Goal: Task Accomplishment & Management: Use online tool/utility

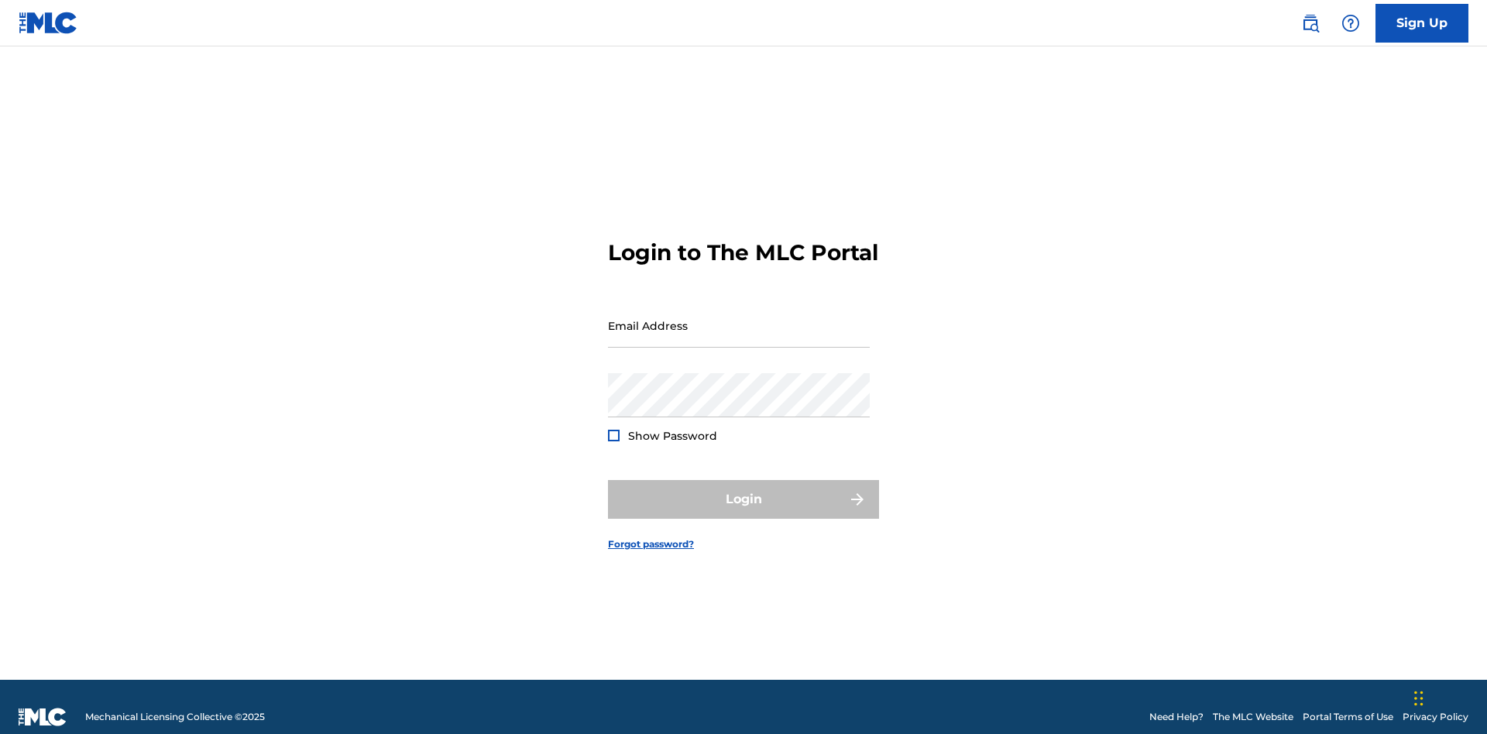
scroll to position [20, 0]
click at [739, 318] on input "Email Address" at bounding box center [739, 326] width 262 height 44
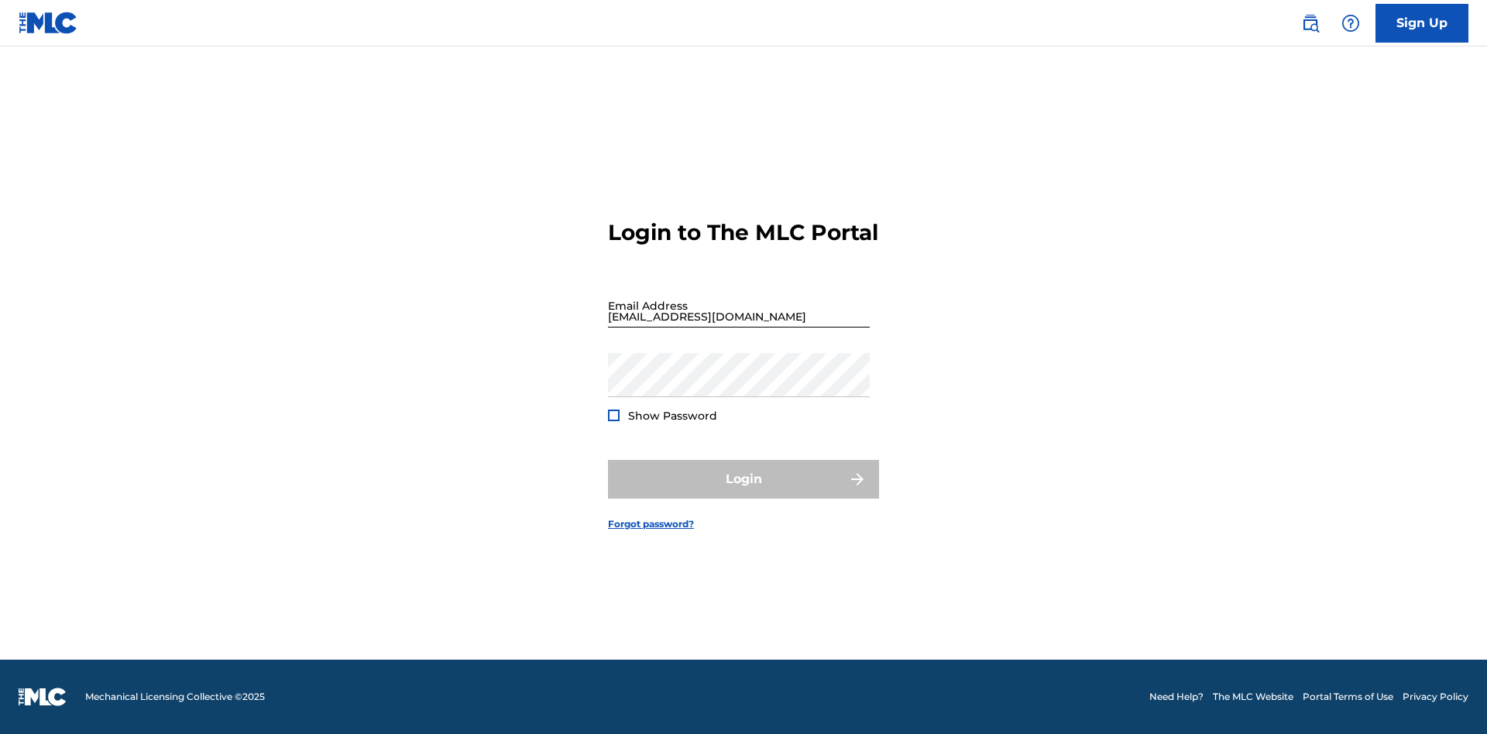
scroll to position [20, 0]
type input "[EMAIL_ADDRESS][DOMAIN_NAME]"
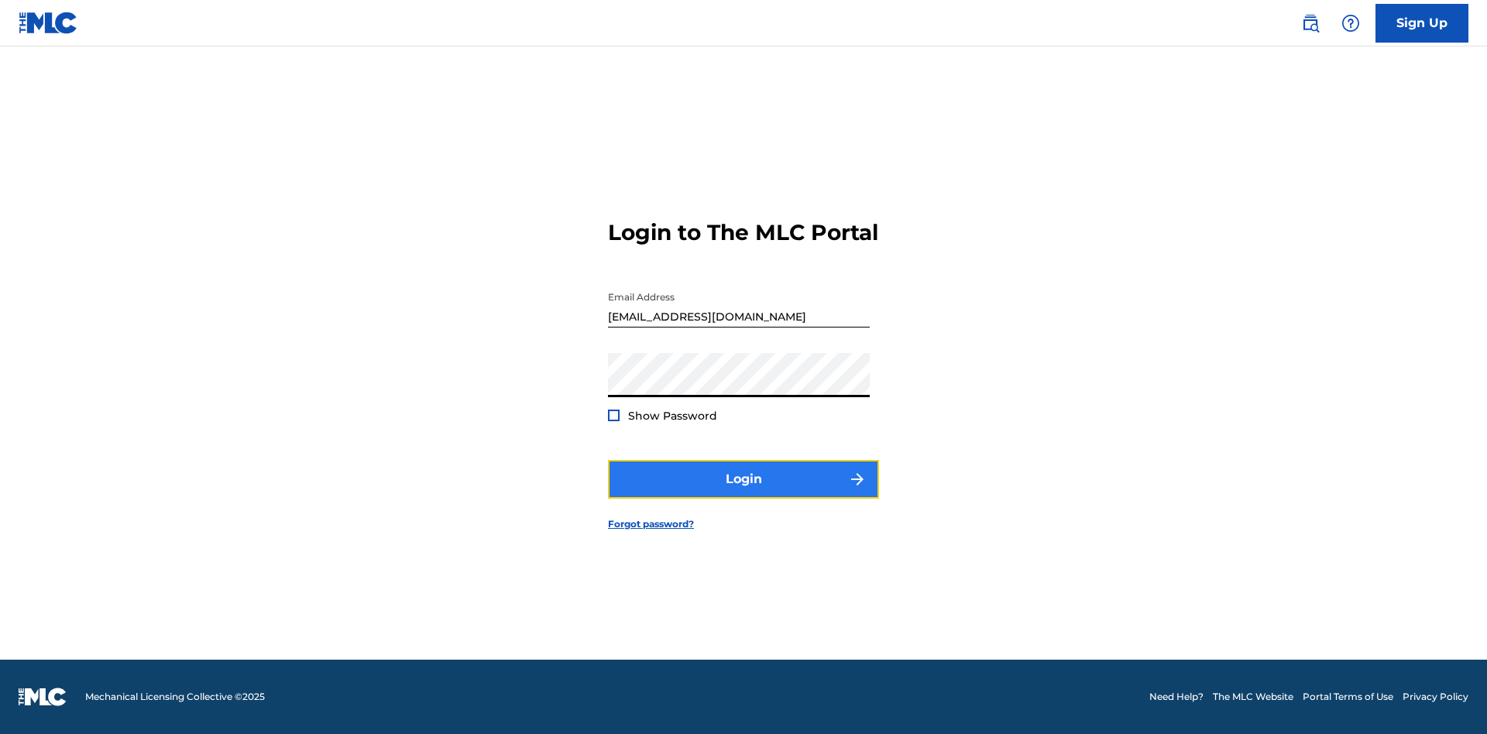
click at [744, 493] on button "Login" at bounding box center [743, 479] width 271 height 39
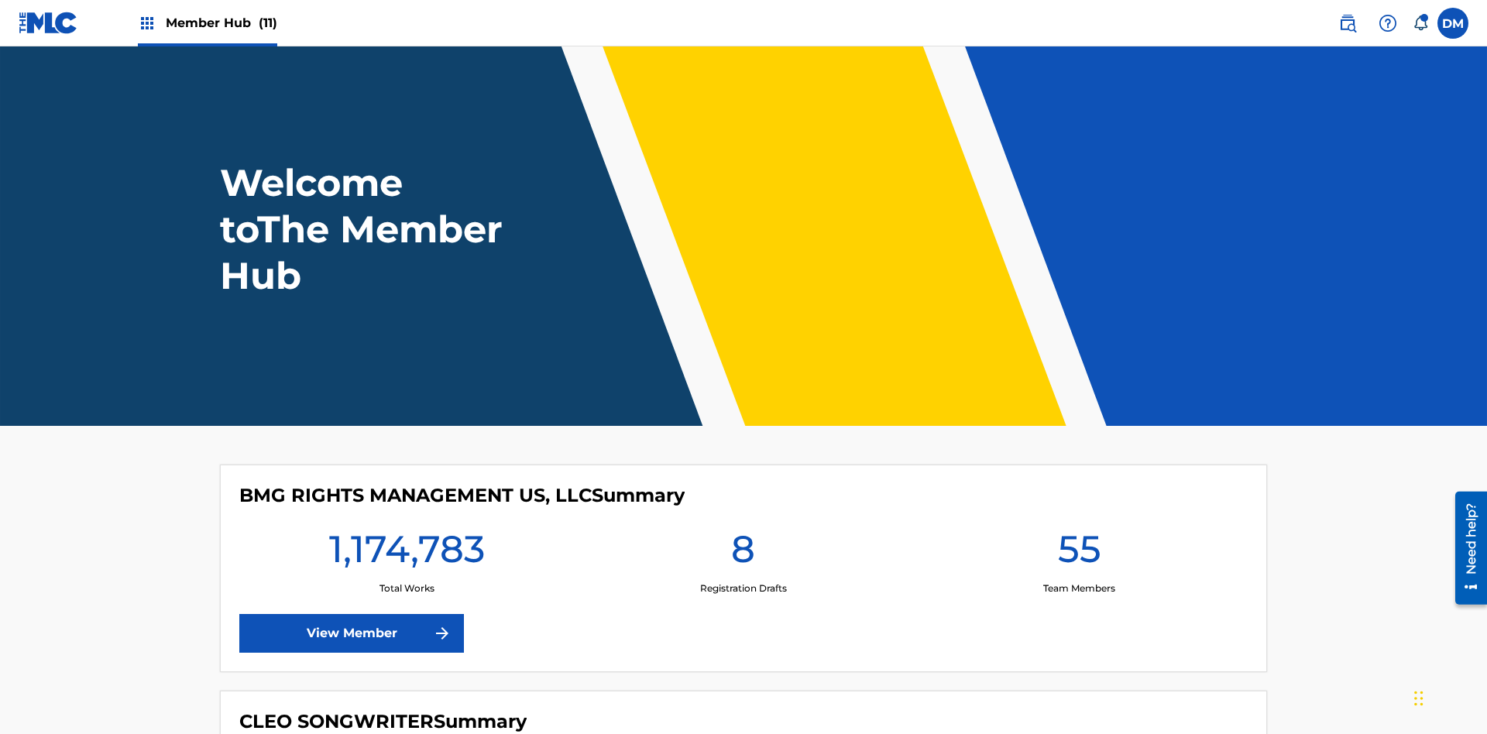
click at [221, 22] on span "Member Hub (11)" at bounding box center [222, 23] width 112 height 18
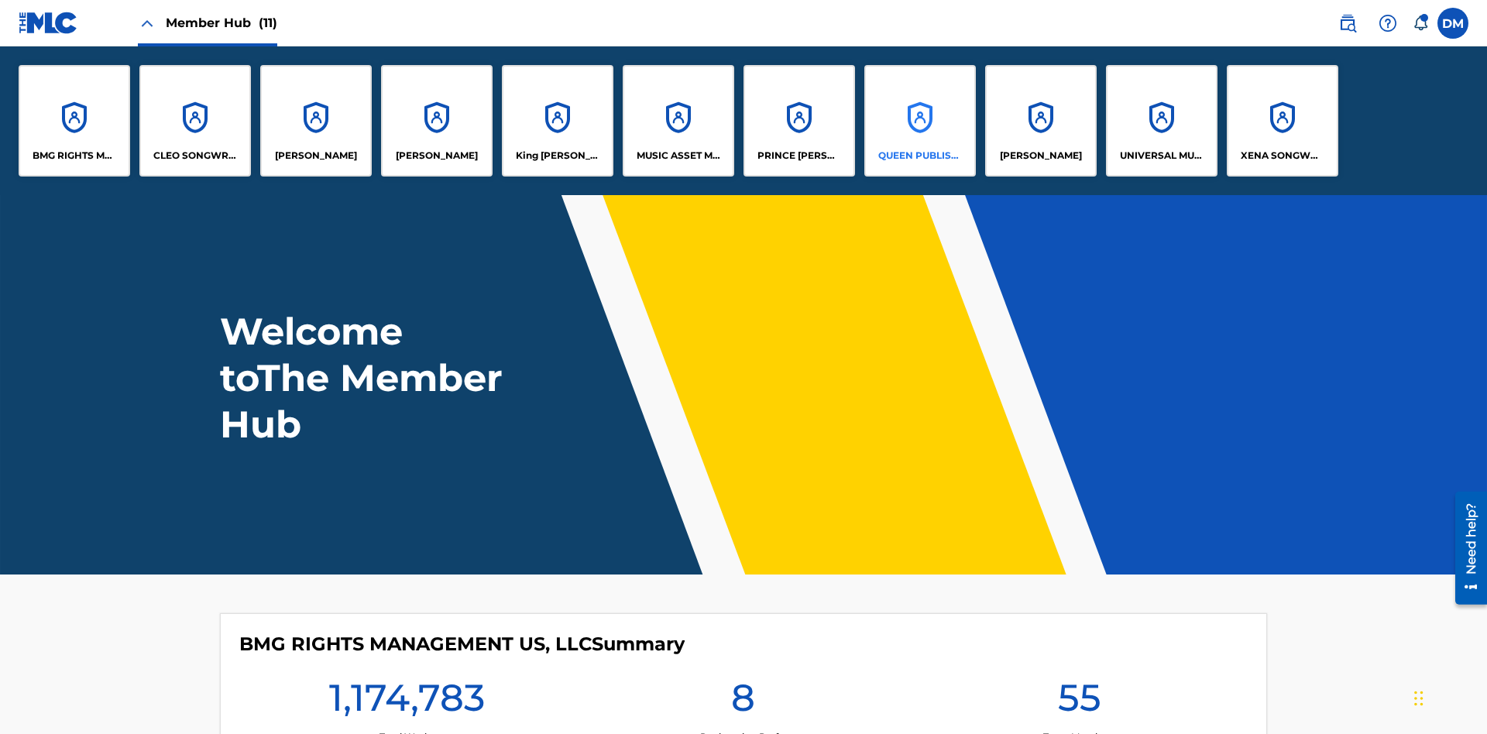
click at [920, 156] on p "QUEEN PUBLISHA" at bounding box center [920, 156] width 84 height 14
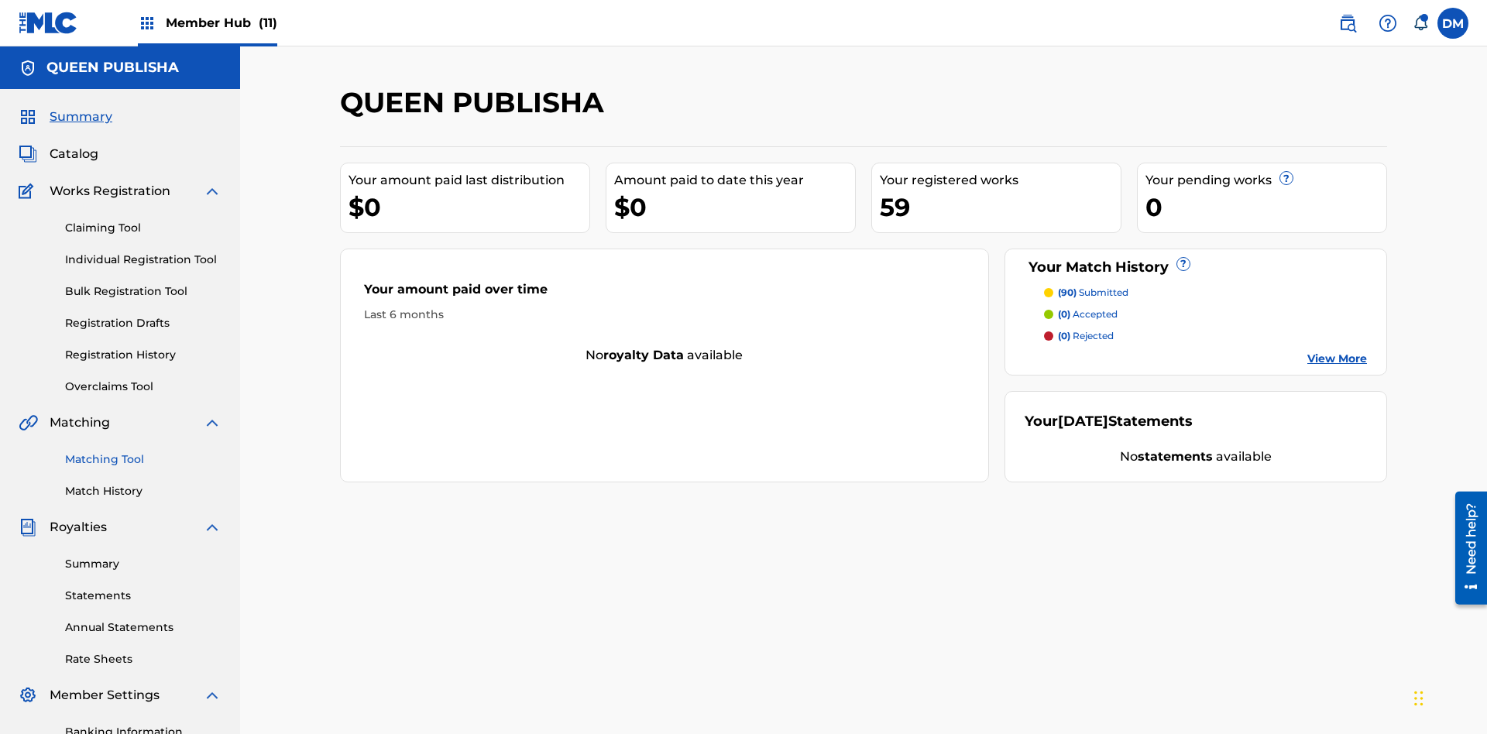
click at [143, 452] on link "Matching Tool" at bounding box center [143, 460] width 156 height 16
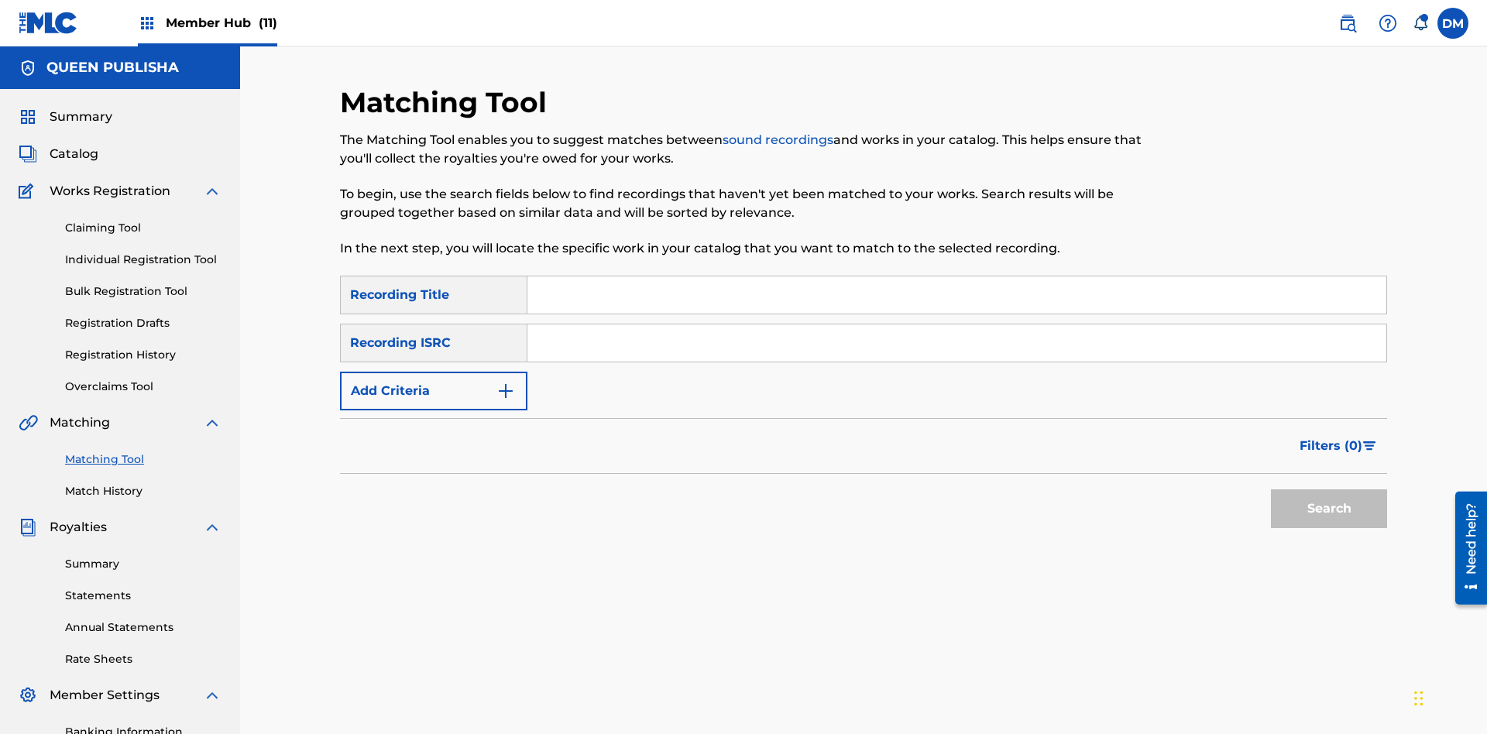
click at [957, 277] on input "Search Form" at bounding box center [957, 295] width 859 height 37
type input "The"
click at [1329, 490] on button "Search" at bounding box center [1329, 509] width 116 height 39
click at [957, 277] on input "The" at bounding box center [957, 295] width 859 height 37
click at [957, 325] on input "Search Form" at bounding box center [957, 343] width 859 height 37
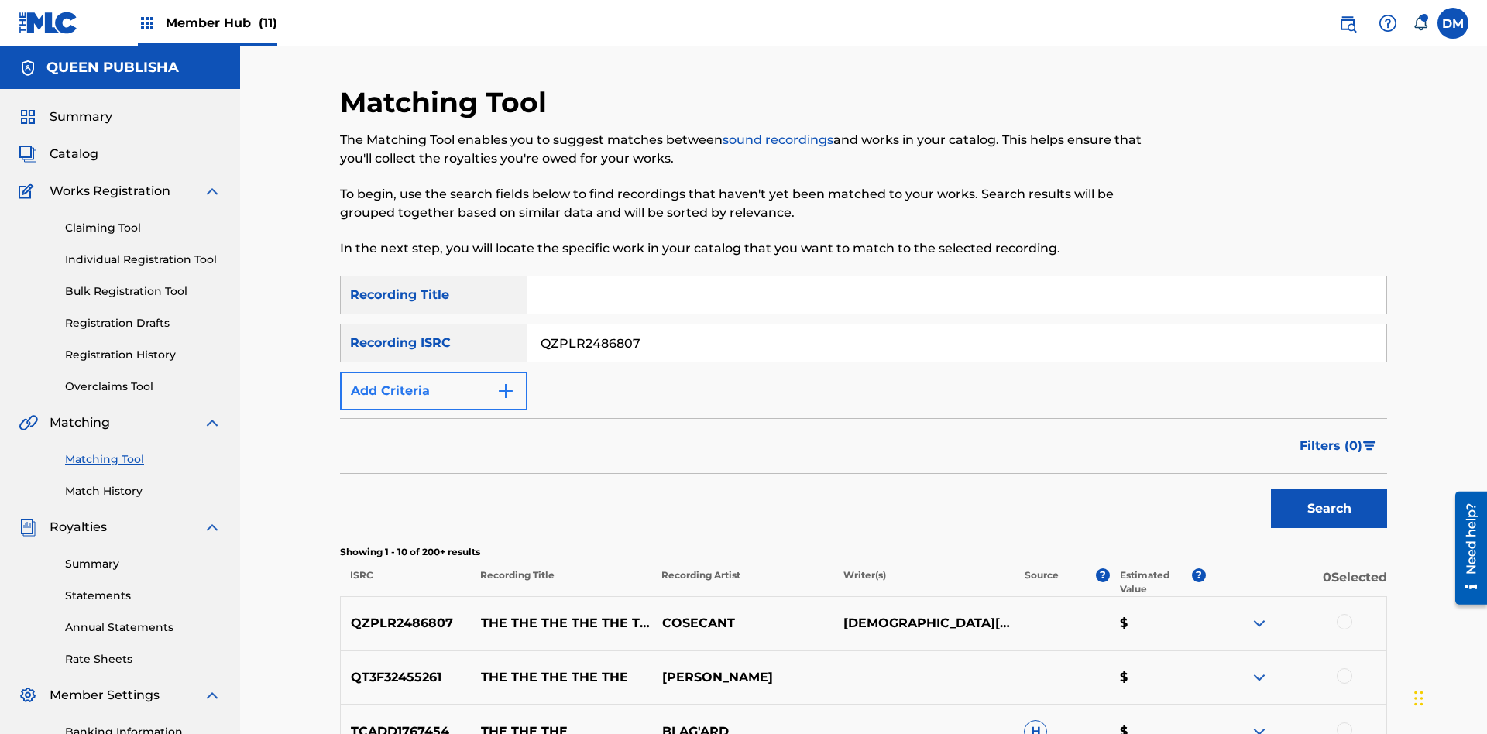
type input "QZPLR2486807"
click at [1329, 490] on button "Search" at bounding box center [1329, 509] width 116 height 39
click at [957, 325] on input "QZPLR2486807" at bounding box center [957, 343] width 859 height 37
click at [957, 277] on input "Search Form" at bounding box center [957, 295] width 859 height 37
type input "THE THE THE THE THE THE THE THE"
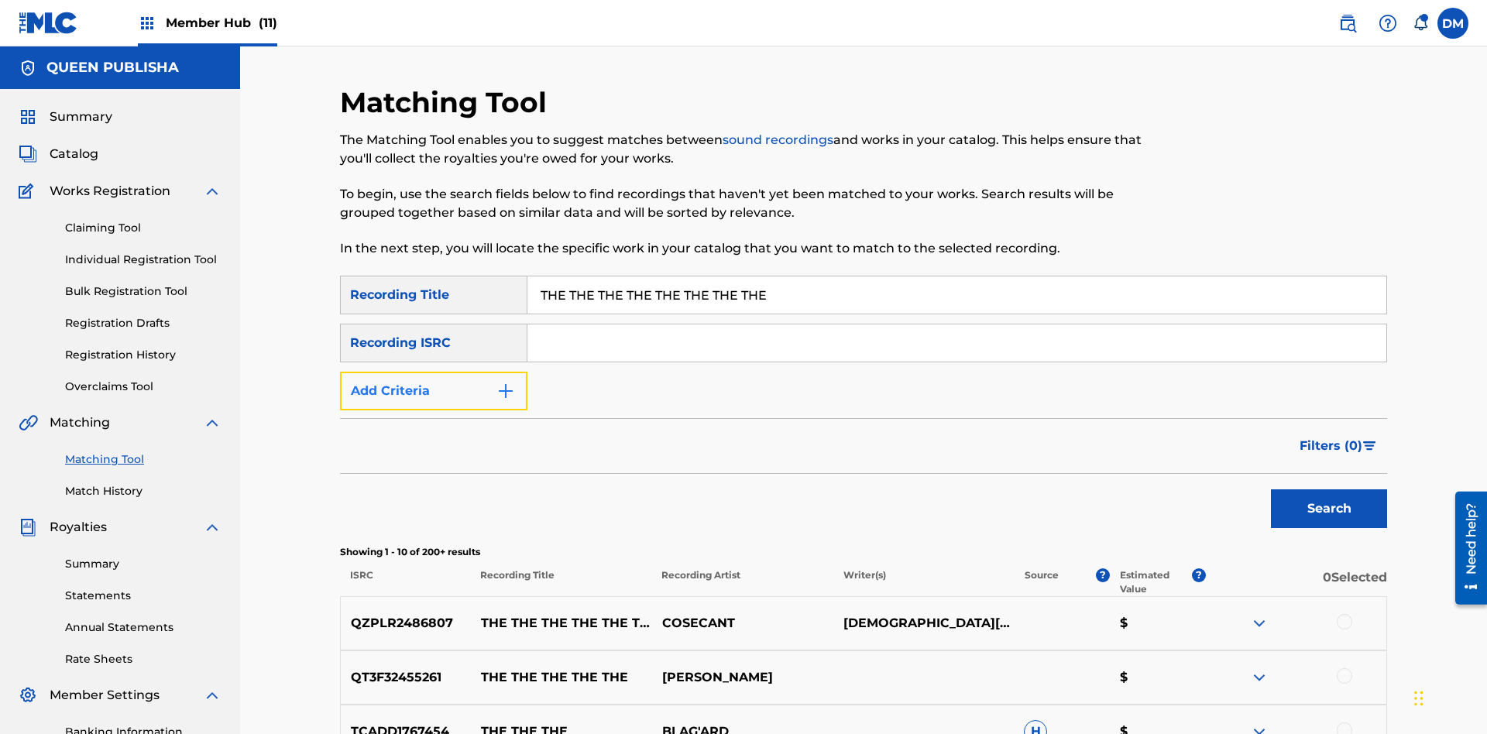
click at [434, 372] on button "Add Criteria" at bounding box center [433, 391] width 187 height 39
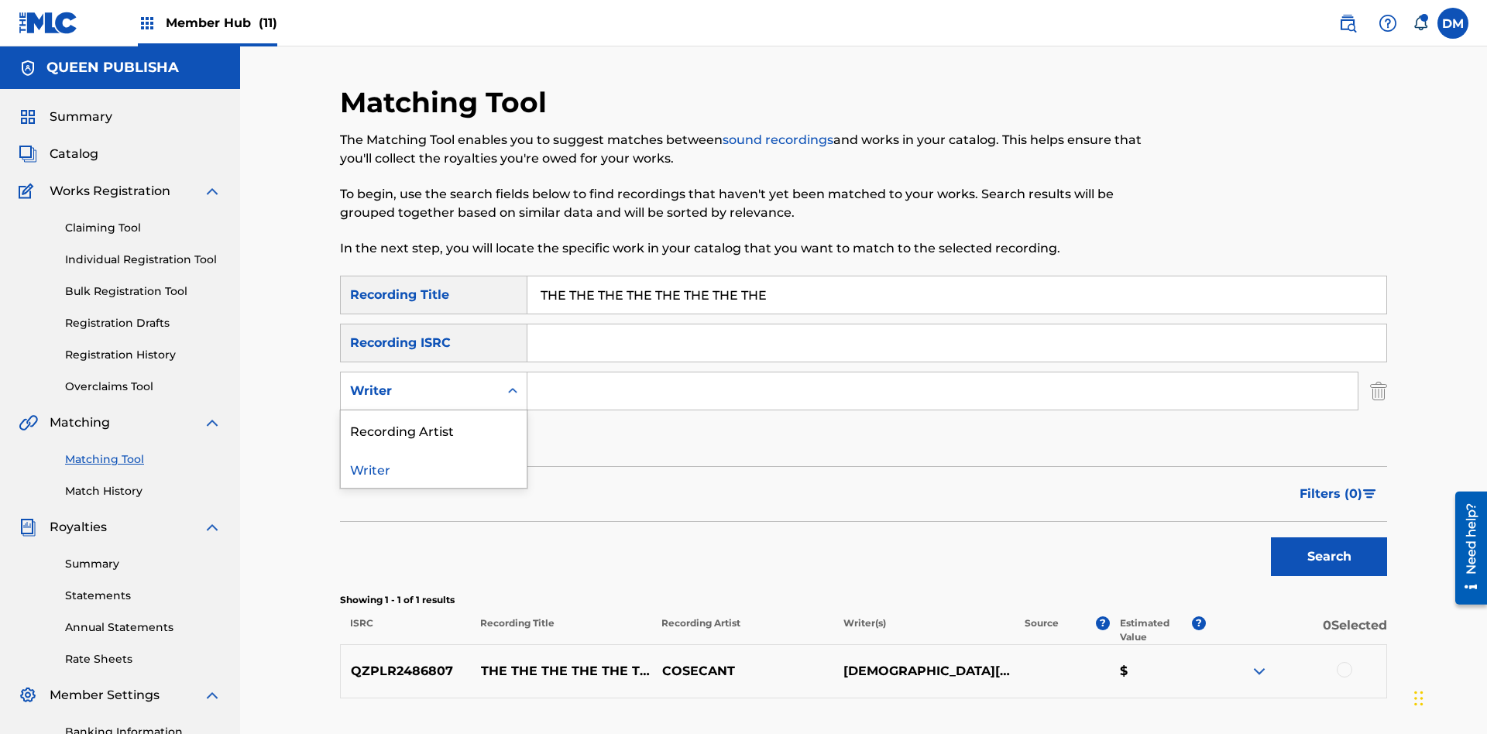
click at [434, 411] on div "Recording Artist" at bounding box center [434, 430] width 186 height 39
click at [434, 420] on button "Add Criteria" at bounding box center [433, 439] width 187 height 39
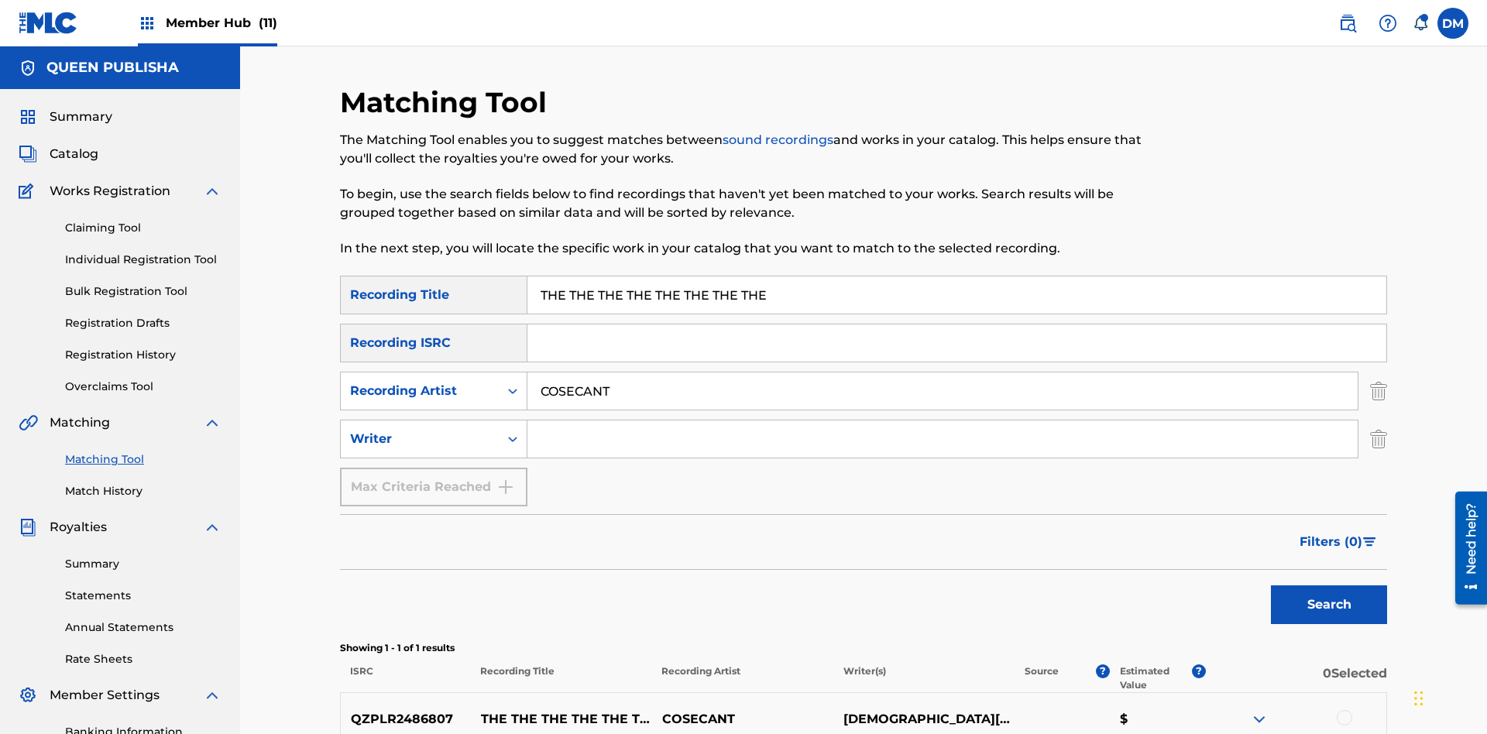
type input "COSECANT"
click at [943, 421] on input "Search Form" at bounding box center [943, 439] width 830 height 37
type input "[DEMOGRAPHIC_DATA][PERSON_NAME]"
click at [1329, 586] on button "Search" at bounding box center [1329, 605] width 116 height 39
click at [957, 277] on input "THE THE THE THE THE THE THE THE" at bounding box center [957, 295] width 859 height 37
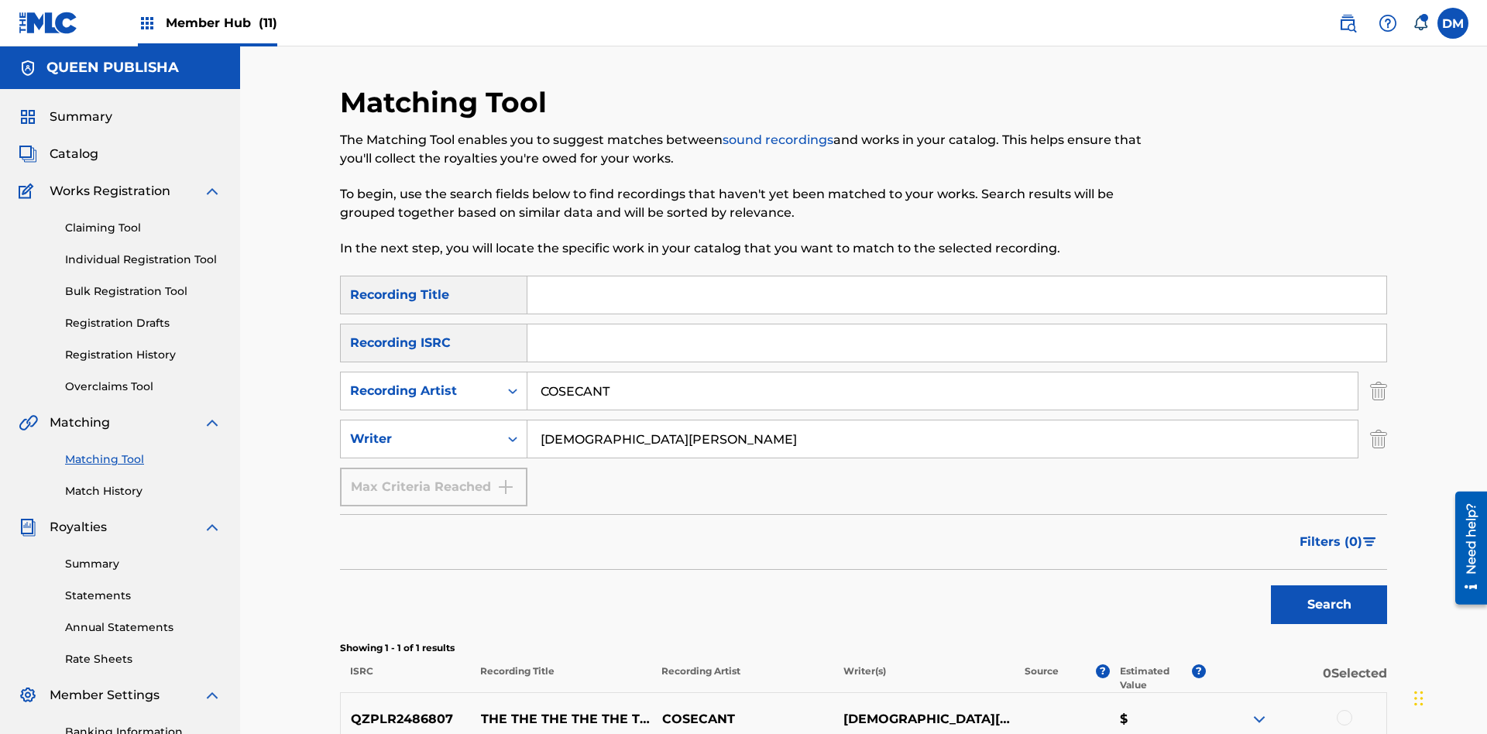
click at [943, 373] on input "COSECANT" at bounding box center [943, 391] width 830 height 37
click at [943, 421] on input "[DEMOGRAPHIC_DATA][PERSON_NAME]" at bounding box center [943, 439] width 830 height 37
click at [957, 277] on input "Search Form" at bounding box center [957, 295] width 859 height 37
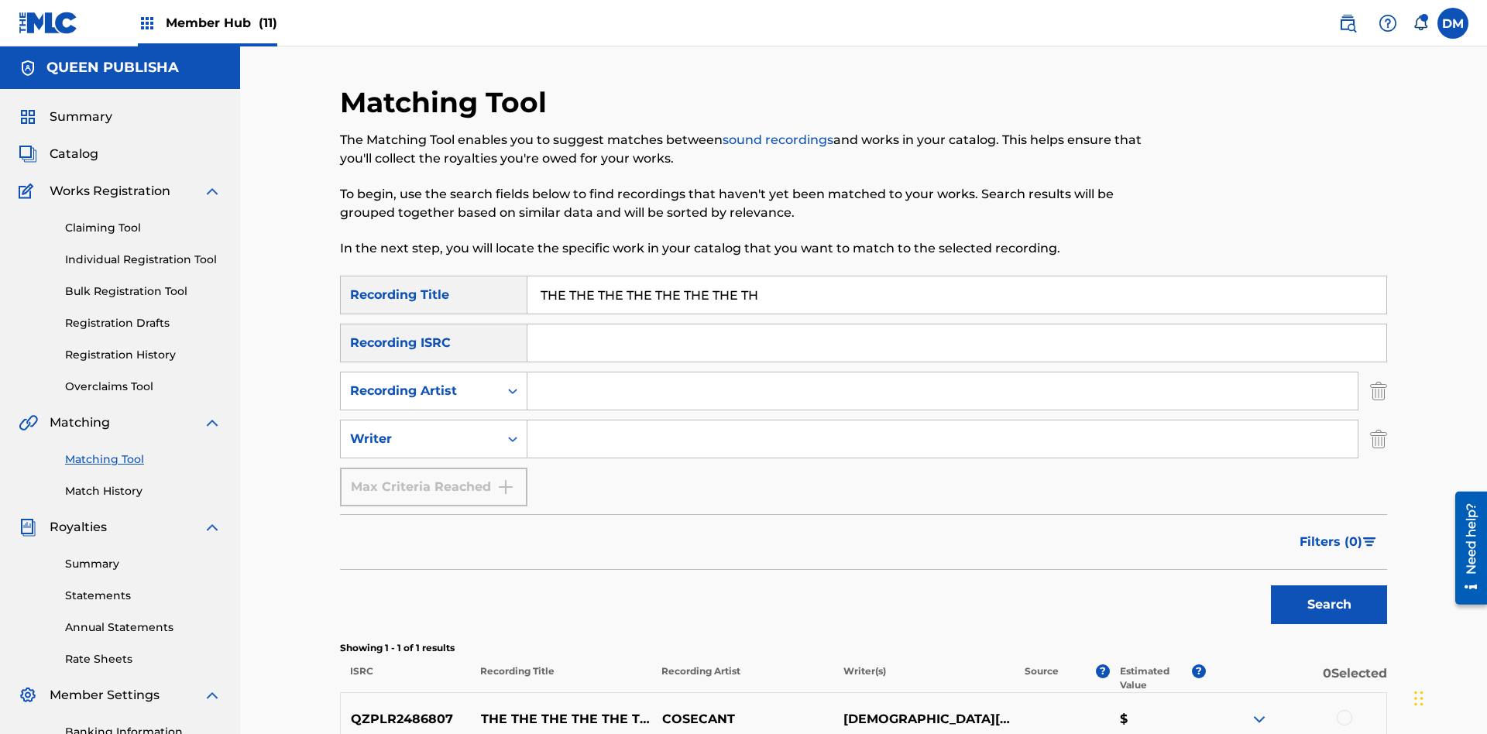
type input "THE THE THE THE THE THE THE THE"
click at [1329, 586] on button "Search" at bounding box center [1329, 605] width 116 height 39
click at [957, 277] on input "THE THE THE THE THE THE THE THE" at bounding box center [957, 295] width 859 height 37
click at [943, 373] on input "Search Form" at bounding box center [943, 391] width 830 height 37
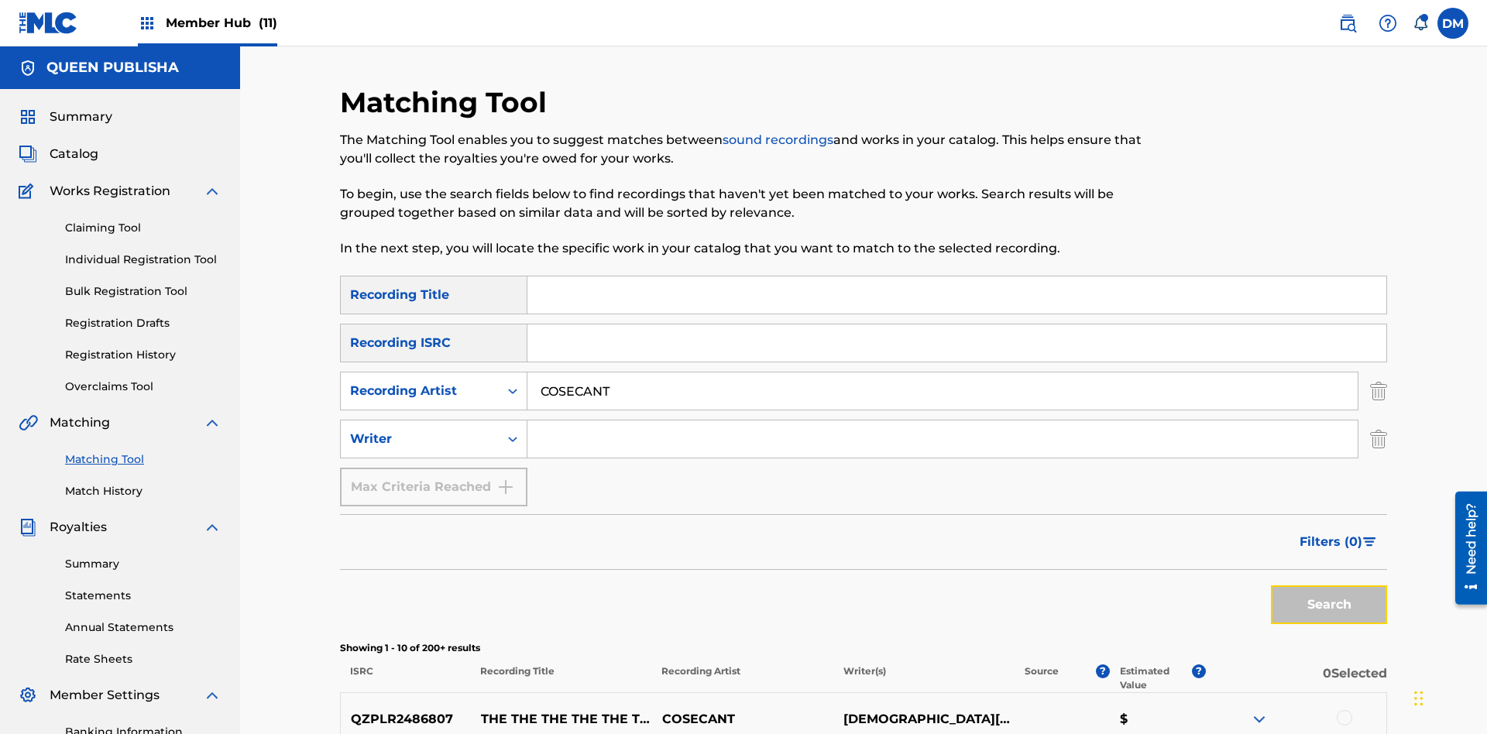
click at [1329, 586] on button "Search" at bounding box center [1329, 605] width 116 height 39
click at [943, 373] on input "COSECANT" at bounding box center [943, 391] width 830 height 37
click at [943, 421] on input "Search Form" at bounding box center [943, 439] width 830 height 37
click at [1329, 586] on button "Search" at bounding box center [1329, 605] width 116 height 39
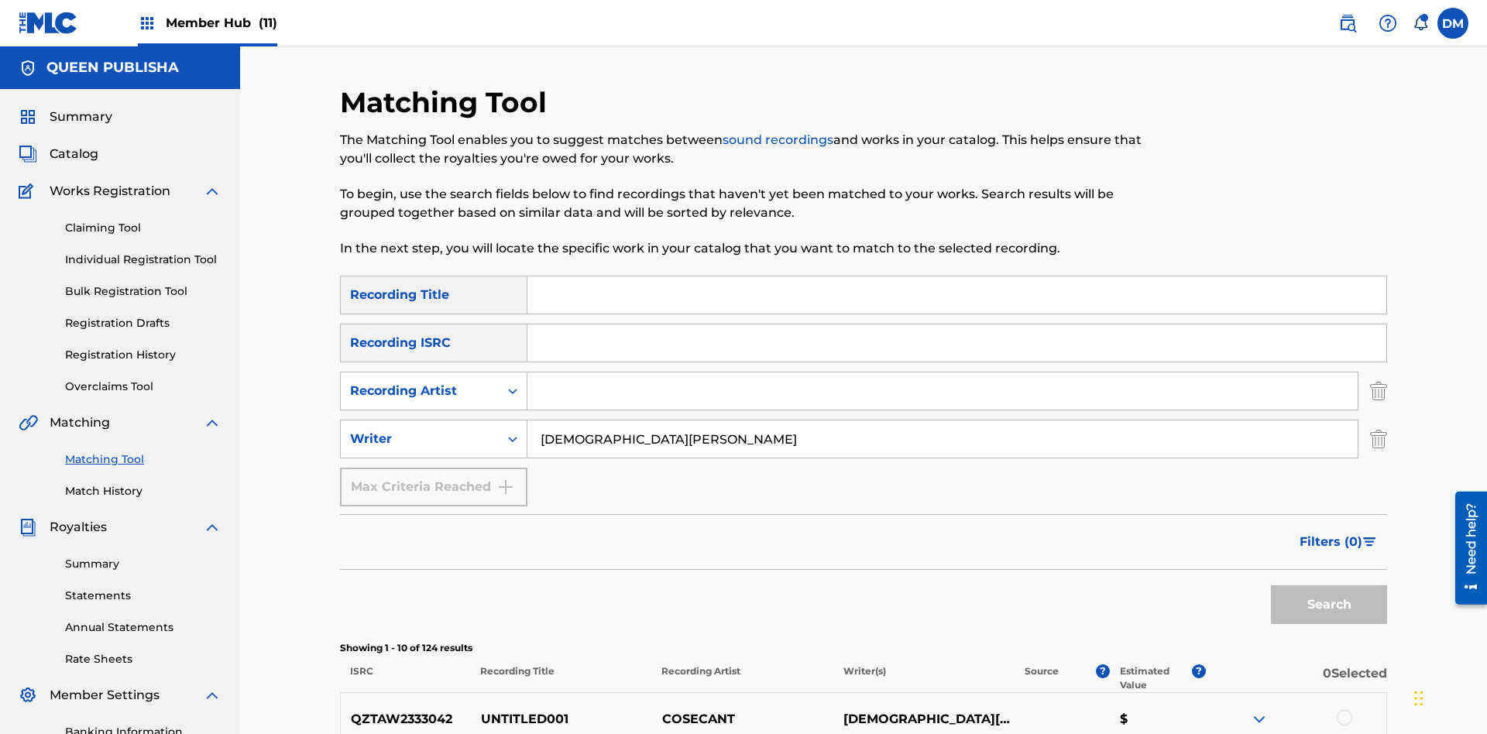
click at [943, 421] on input "[DEMOGRAPHIC_DATA][PERSON_NAME]" at bounding box center [943, 439] width 830 height 37
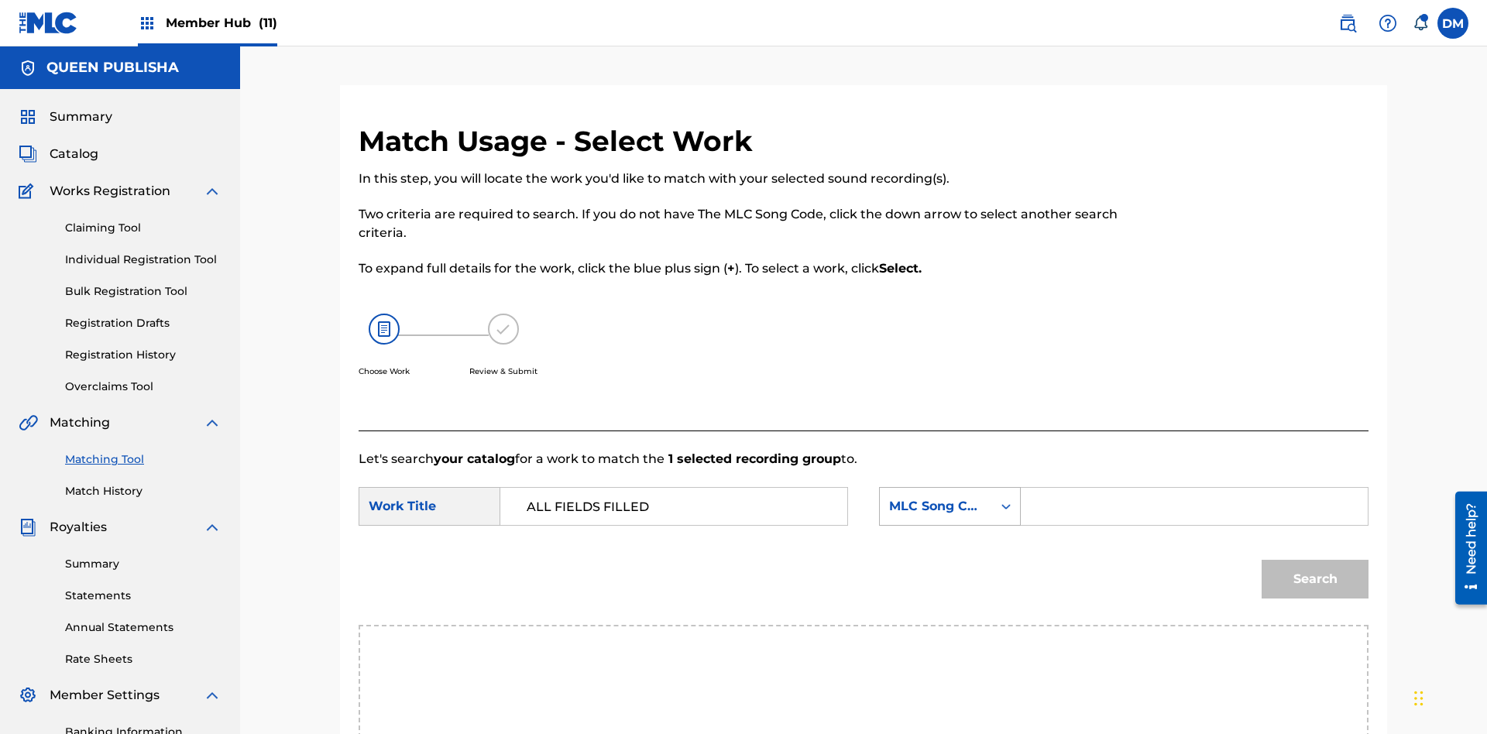
type input "ALL FIELDS FILLED"
click at [950, 497] on div "MLC Song Code" at bounding box center [936, 506] width 94 height 19
click at [1315, 560] on button "Search" at bounding box center [1315, 579] width 107 height 39
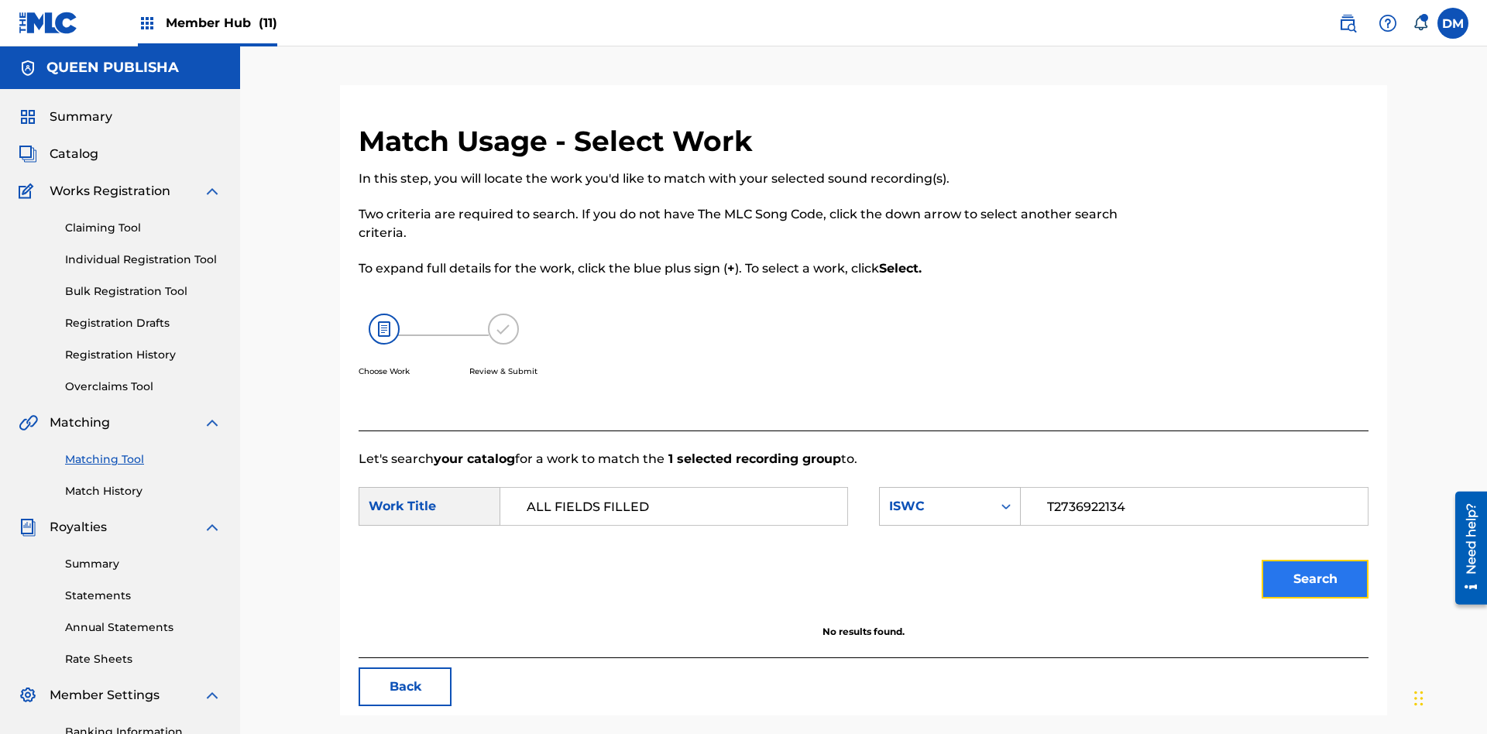
scroll to position [226, 0]
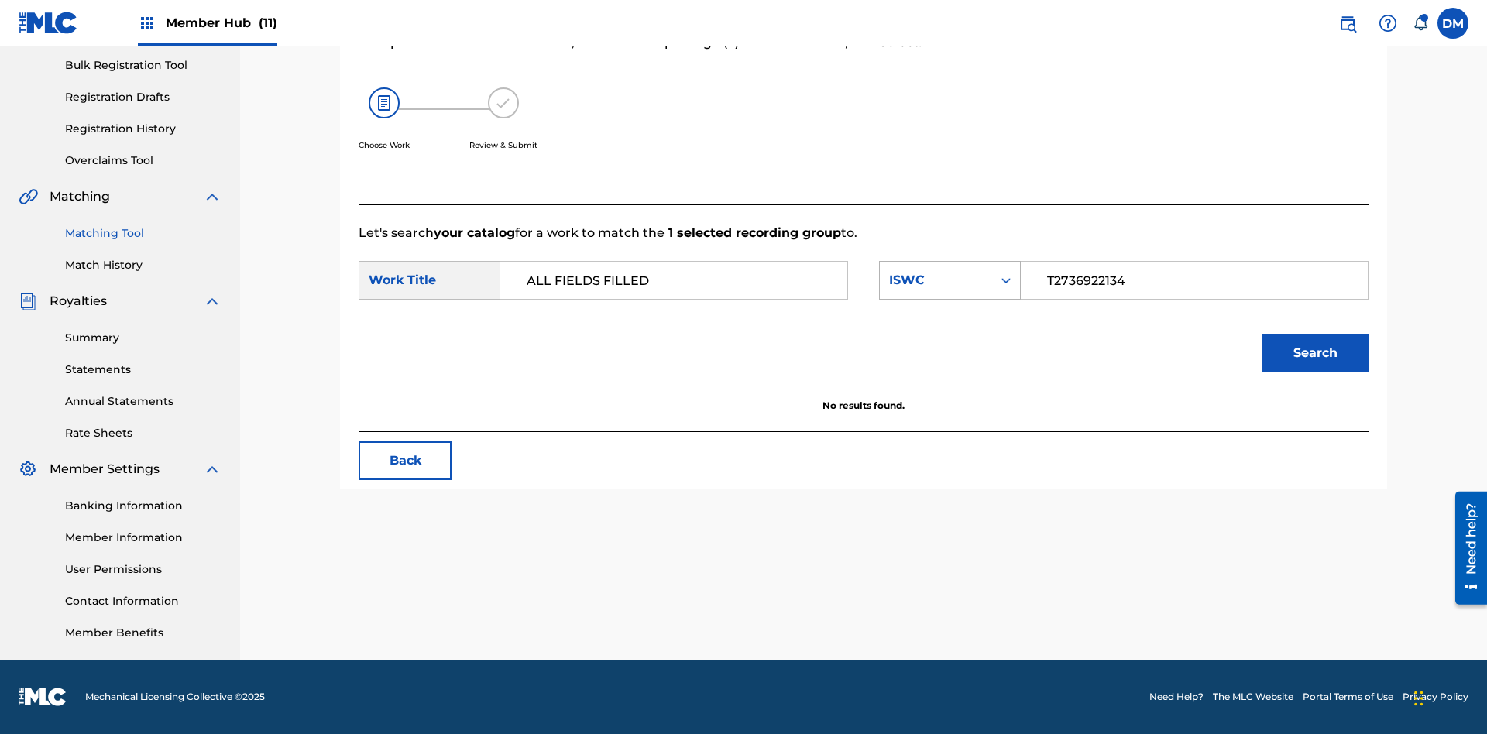
click at [1194, 280] on input "T2736922134" at bounding box center [1194, 280] width 321 height 37
click at [950, 280] on div "ISWC" at bounding box center [936, 280] width 94 height 19
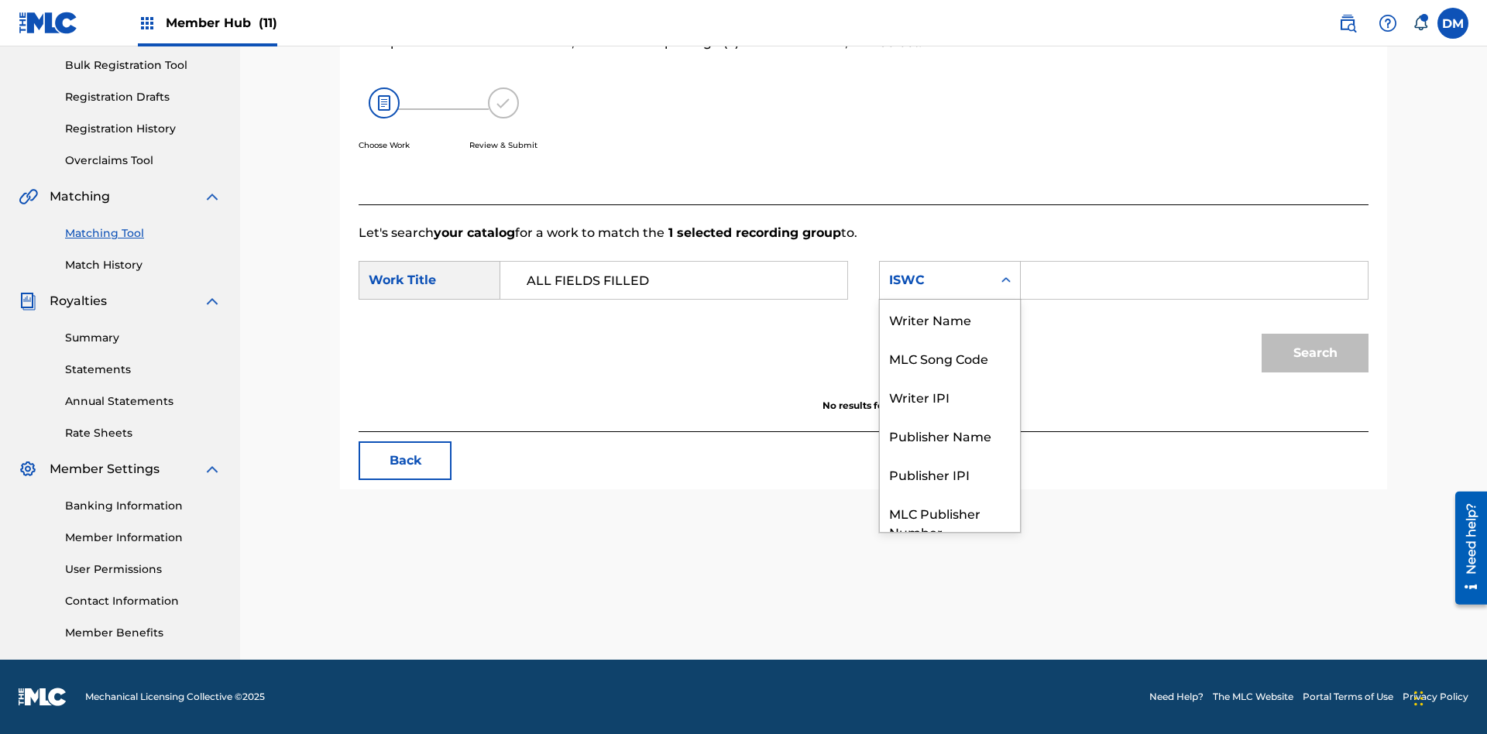
click at [950, 339] on div "MLC Song Code" at bounding box center [950, 358] width 140 height 39
click at [1315, 353] on button "Search" at bounding box center [1315, 353] width 107 height 39
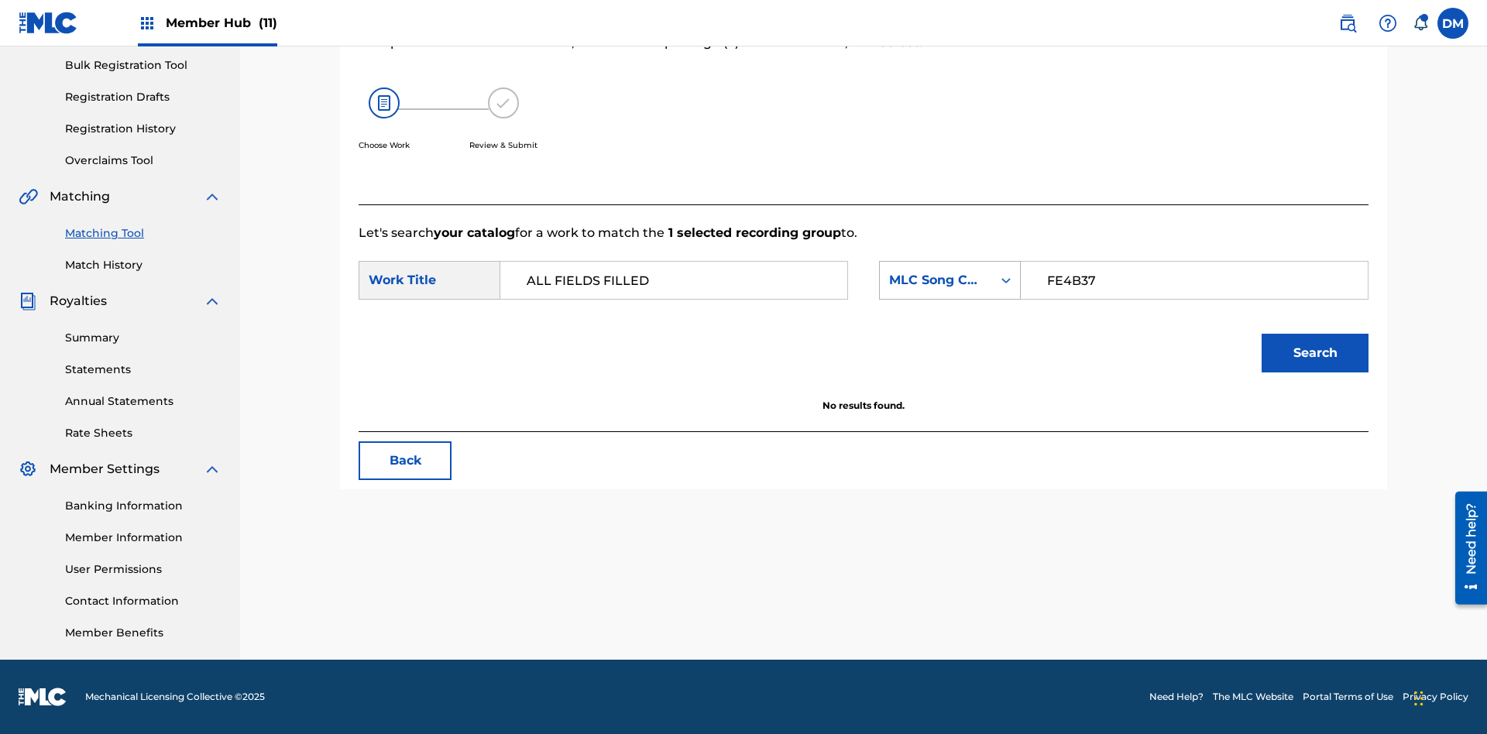
click at [1194, 280] on input "FE4B37" at bounding box center [1194, 280] width 321 height 37
click at [950, 280] on div "MLC Song Code" at bounding box center [936, 280] width 94 height 19
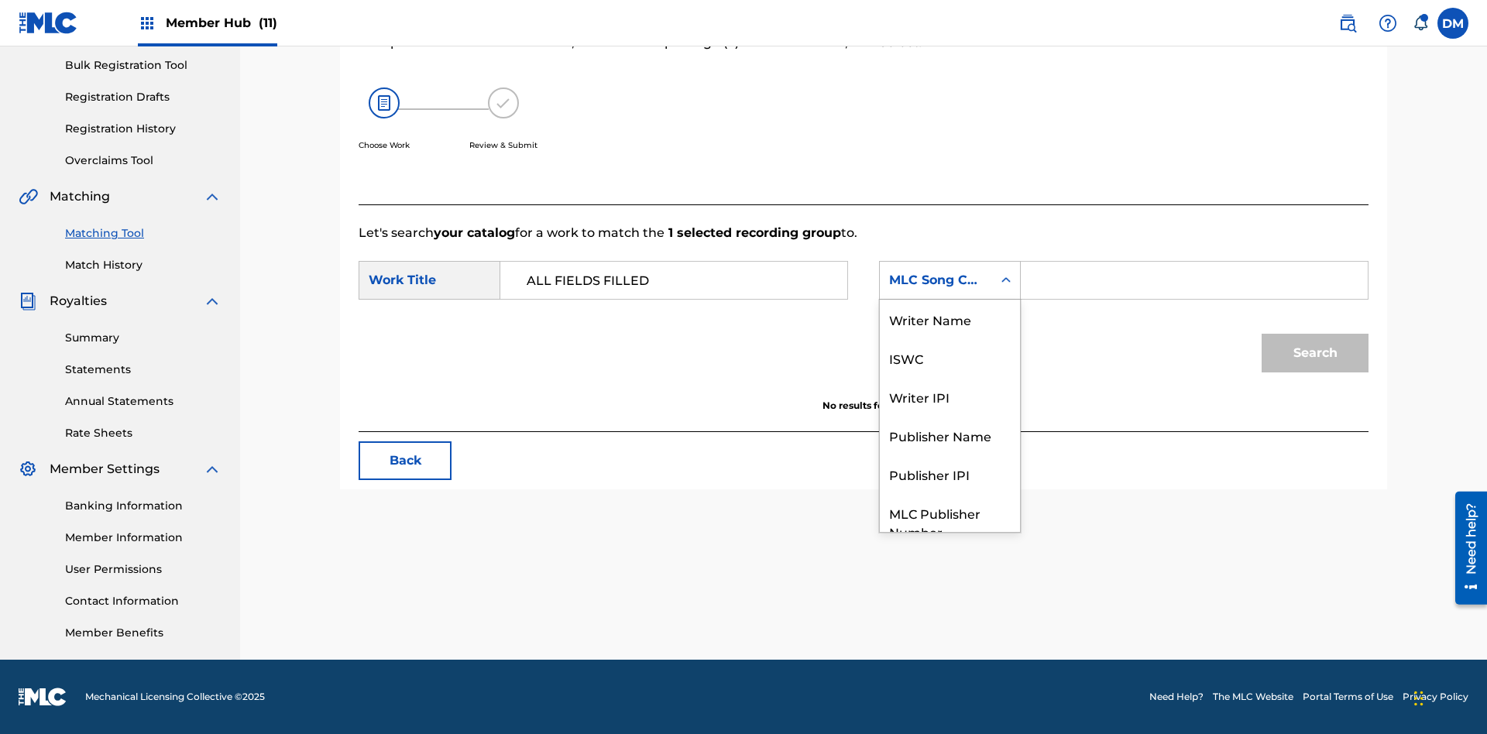
click at [950, 339] on div "Writer Name" at bounding box center [950, 319] width 140 height 39
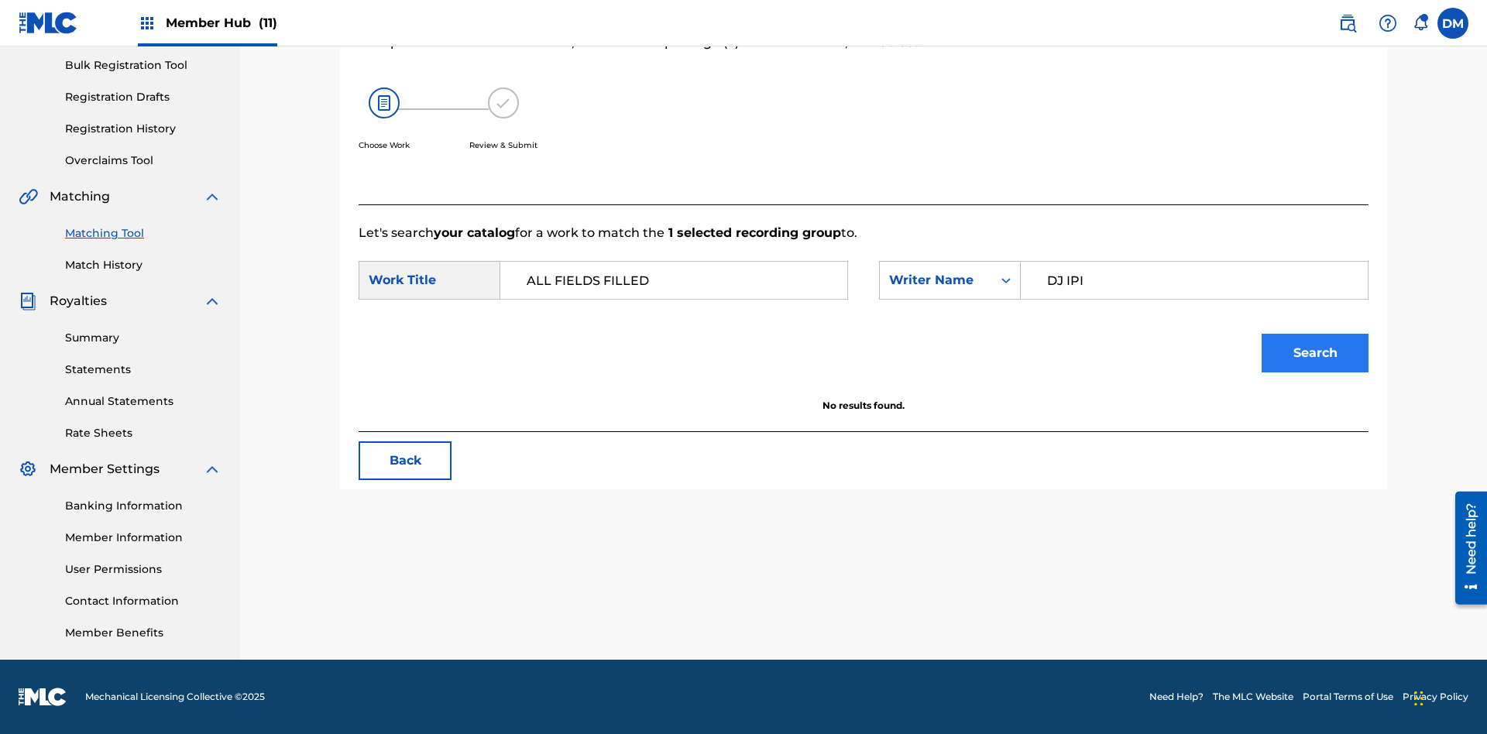
type input "DJ IPI"
click at [1315, 353] on button "Search" at bounding box center [1315, 353] width 107 height 39
click at [1194, 280] on input "DJ IPI" at bounding box center [1194, 280] width 321 height 37
click at [950, 280] on div "Writer Name" at bounding box center [936, 280] width 94 height 19
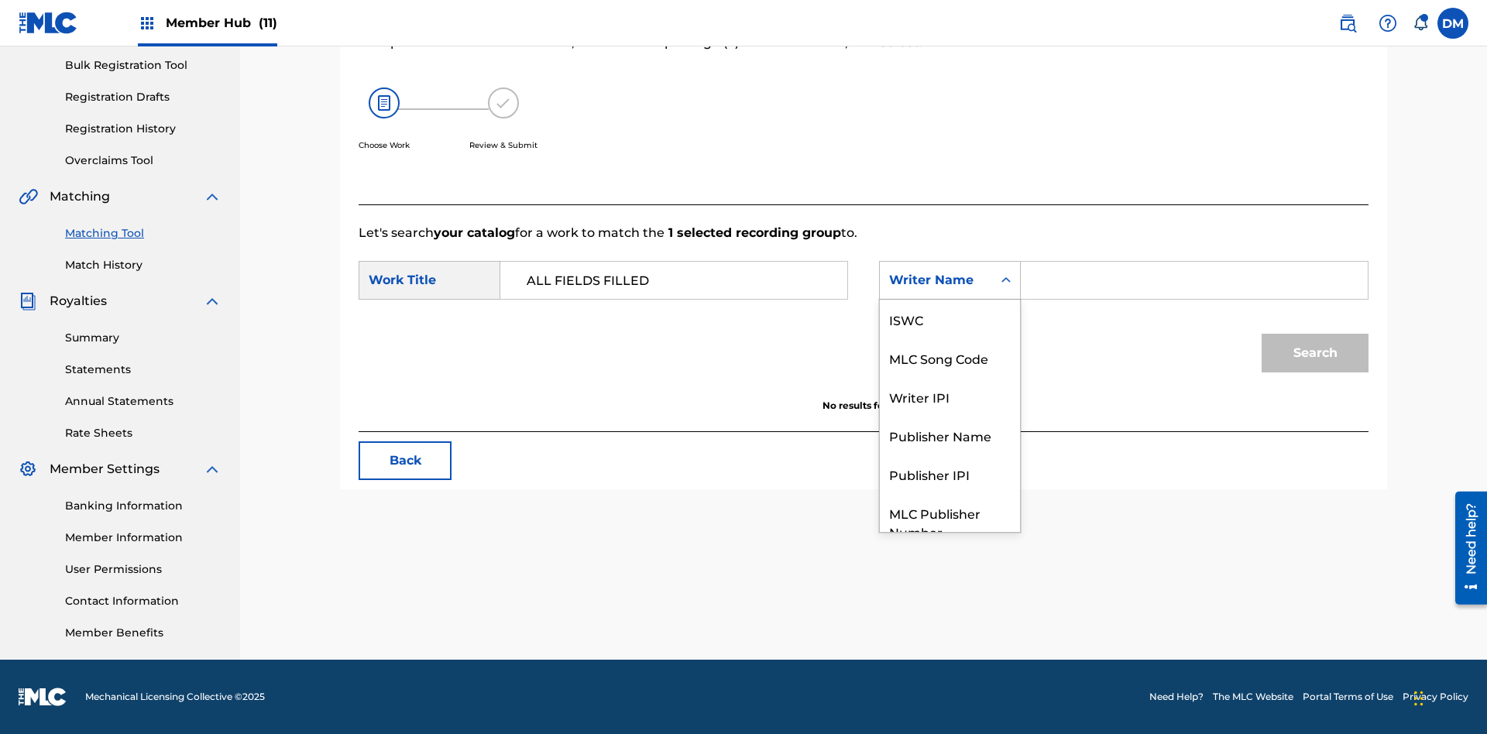
click at [950, 377] on div "Writer IPI" at bounding box center [950, 396] width 140 height 39
click at [1315, 353] on button "Search" at bounding box center [1315, 353] width 107 height 39
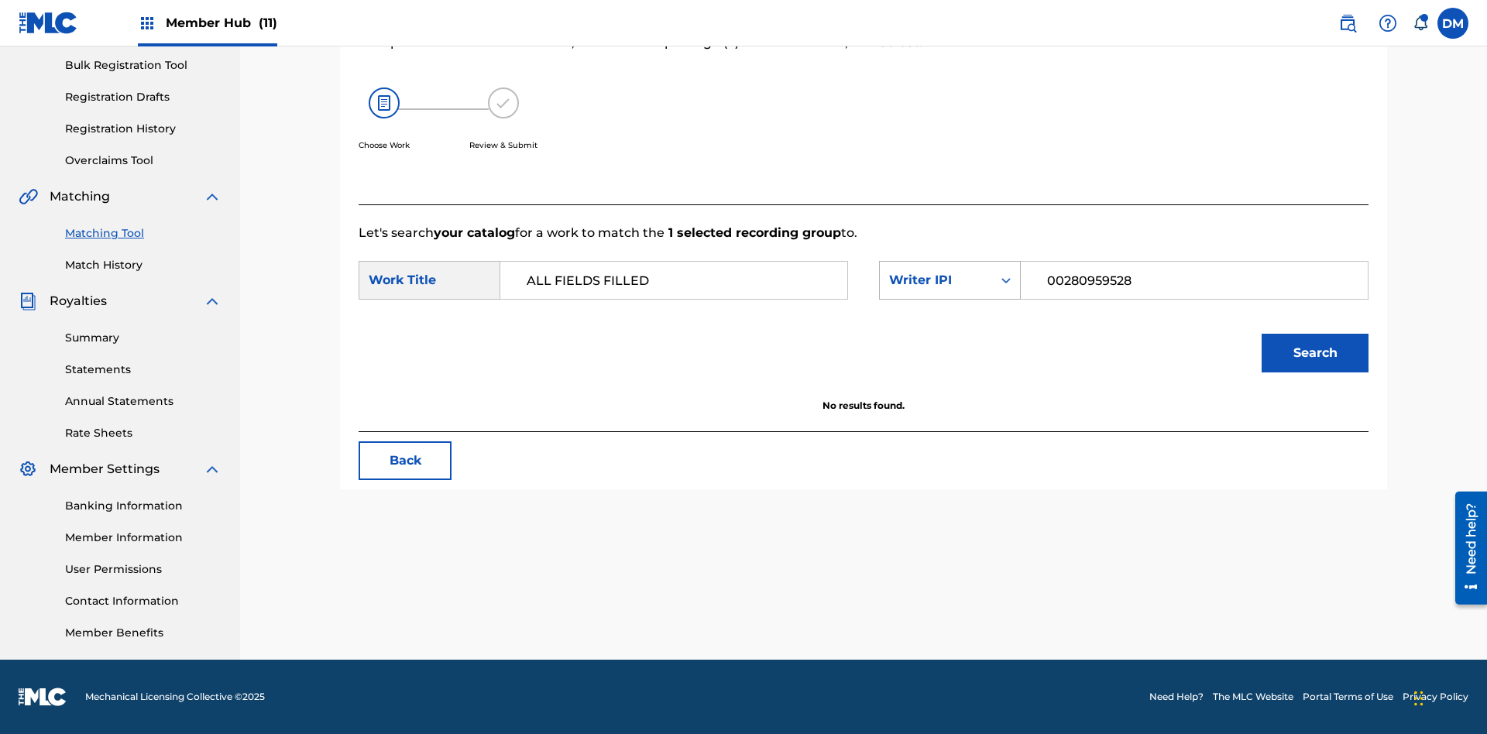
click at [1194, 280] on input "00280959528" at bounding box center [1194, 280] width 321 height 37
click at [950, 280] on div "Writer IPI" at bounding box center [936, 280] width 94 height 19
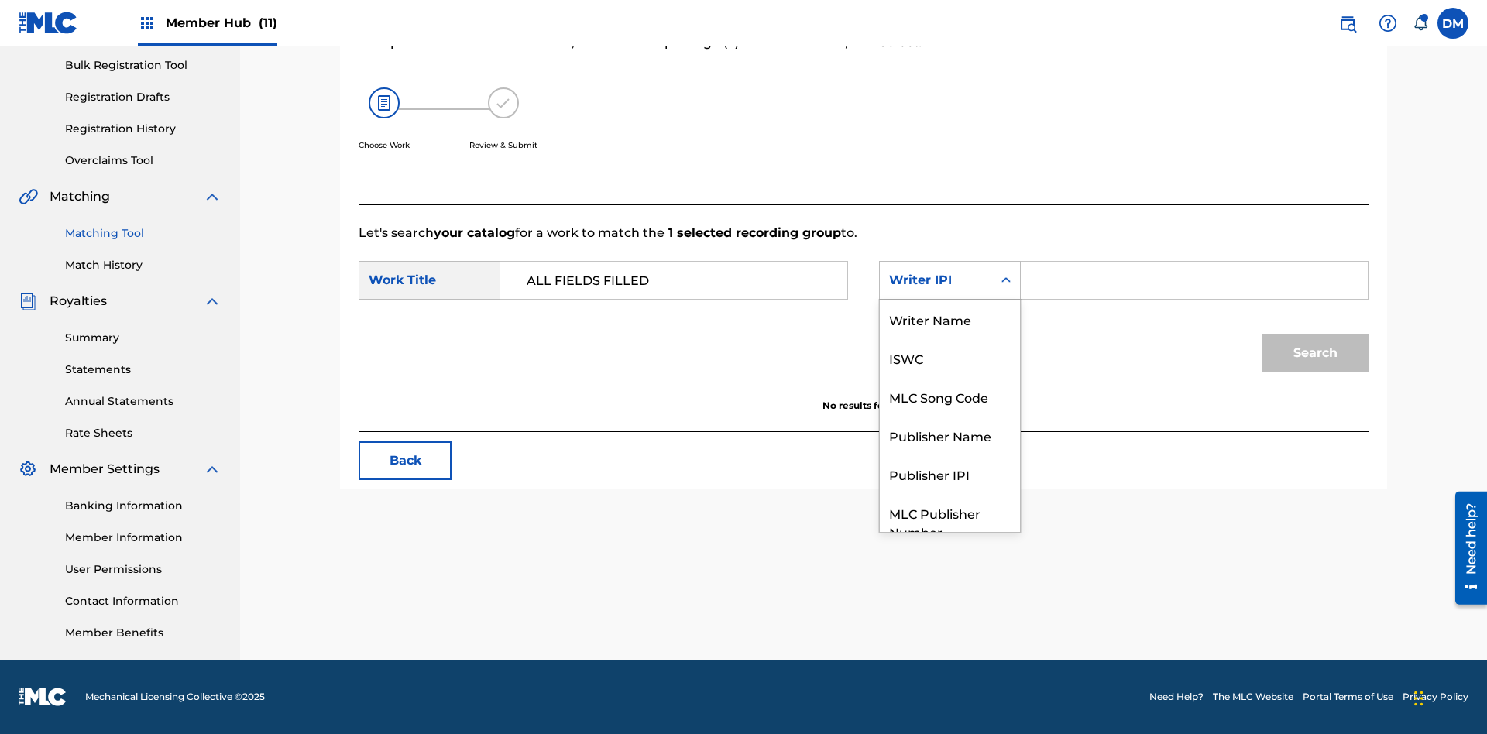
scroll to position [57, 0]
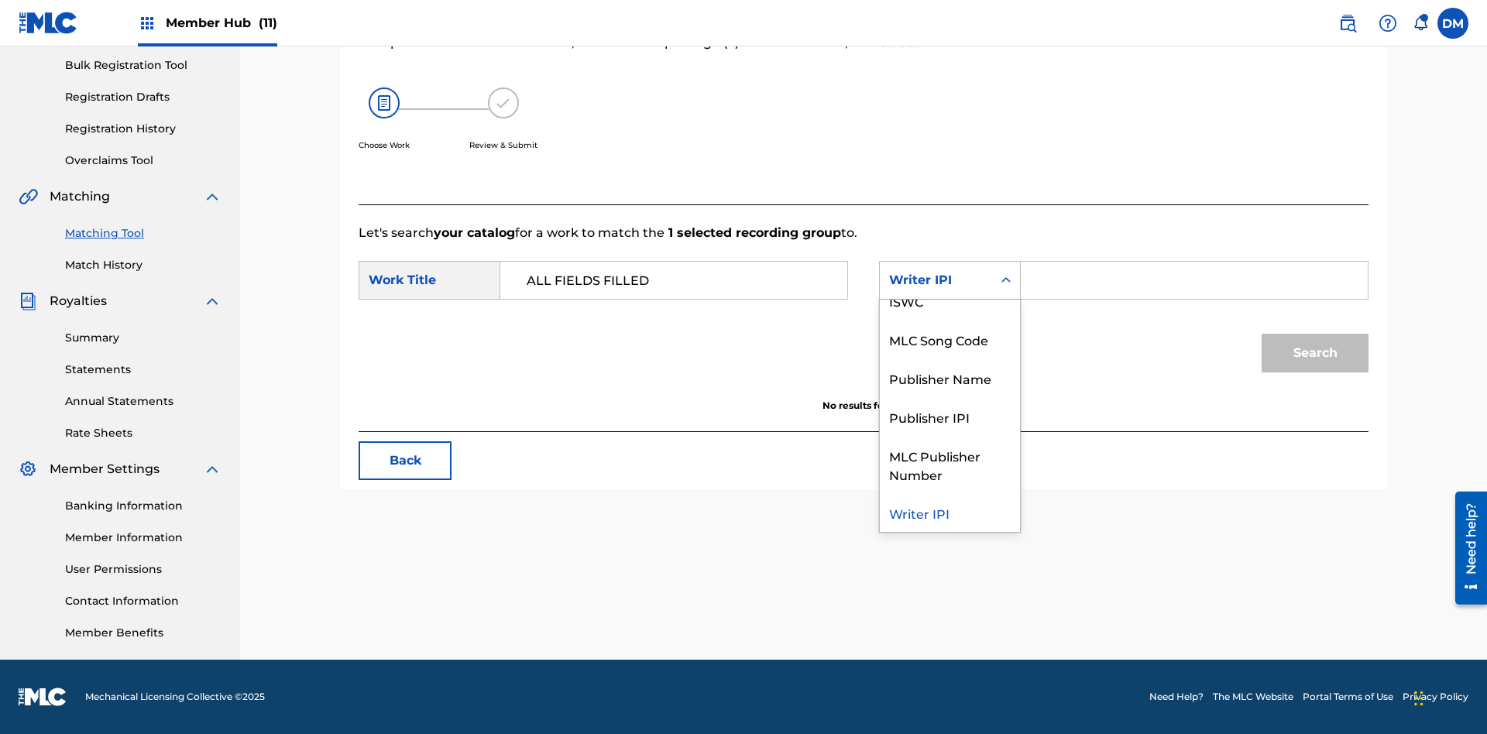
click at [950, 378] on div "Publisher Name" at bounding box center [950, 378] width 140 height 39
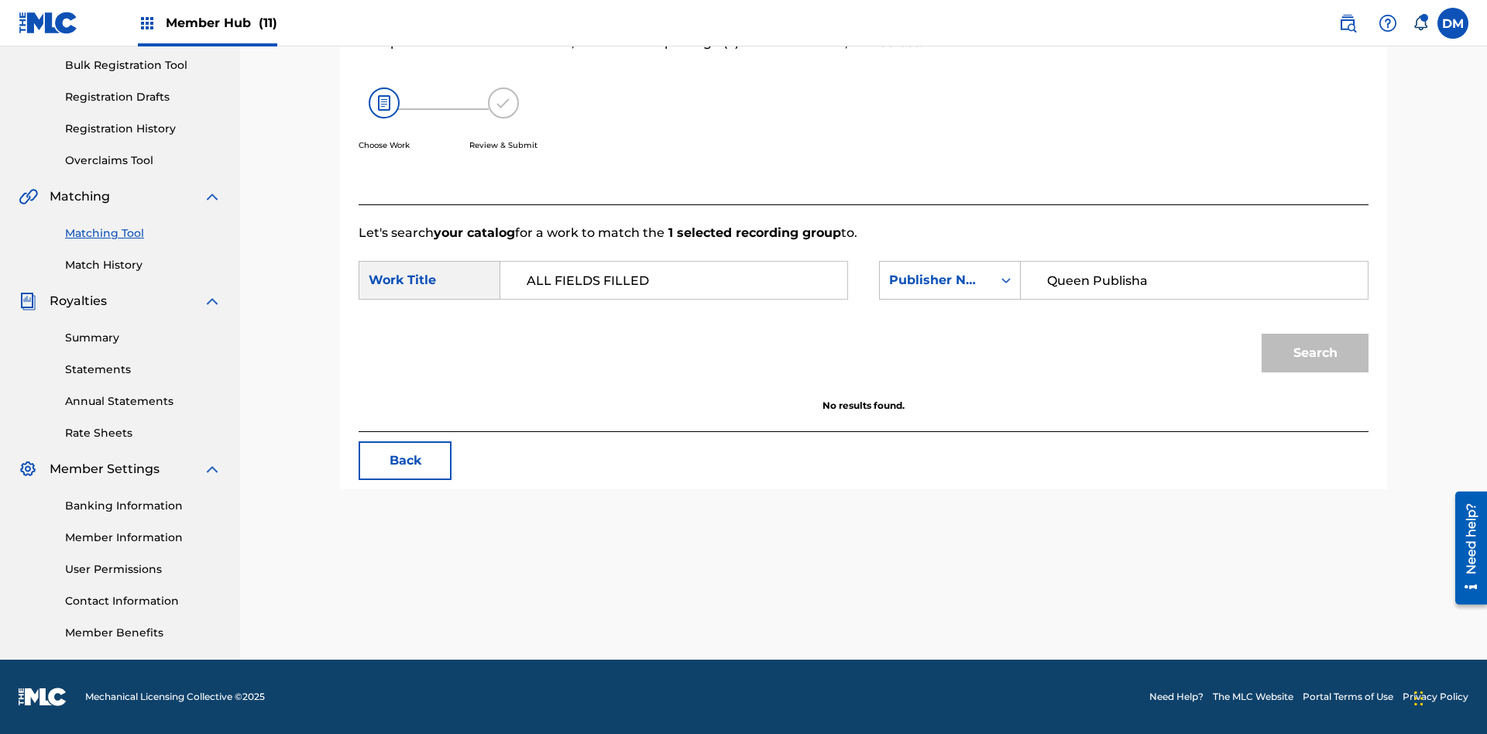
type input "Queen Publisha"
click at [1315, 353] on button "Search" at bounding box center [1315, 353] width 107 height 39
click at [1194, 280] on input "Queen Publisha" at bounding box center [1194, 280] width 321 height 37
click at [950, 280] on div "Publisher Name" at bounding box center [936, 280] width 94 height 19
click at [950, 455] on div "Publisher IPI" at bounding box center [950, 474] width 140 height 39
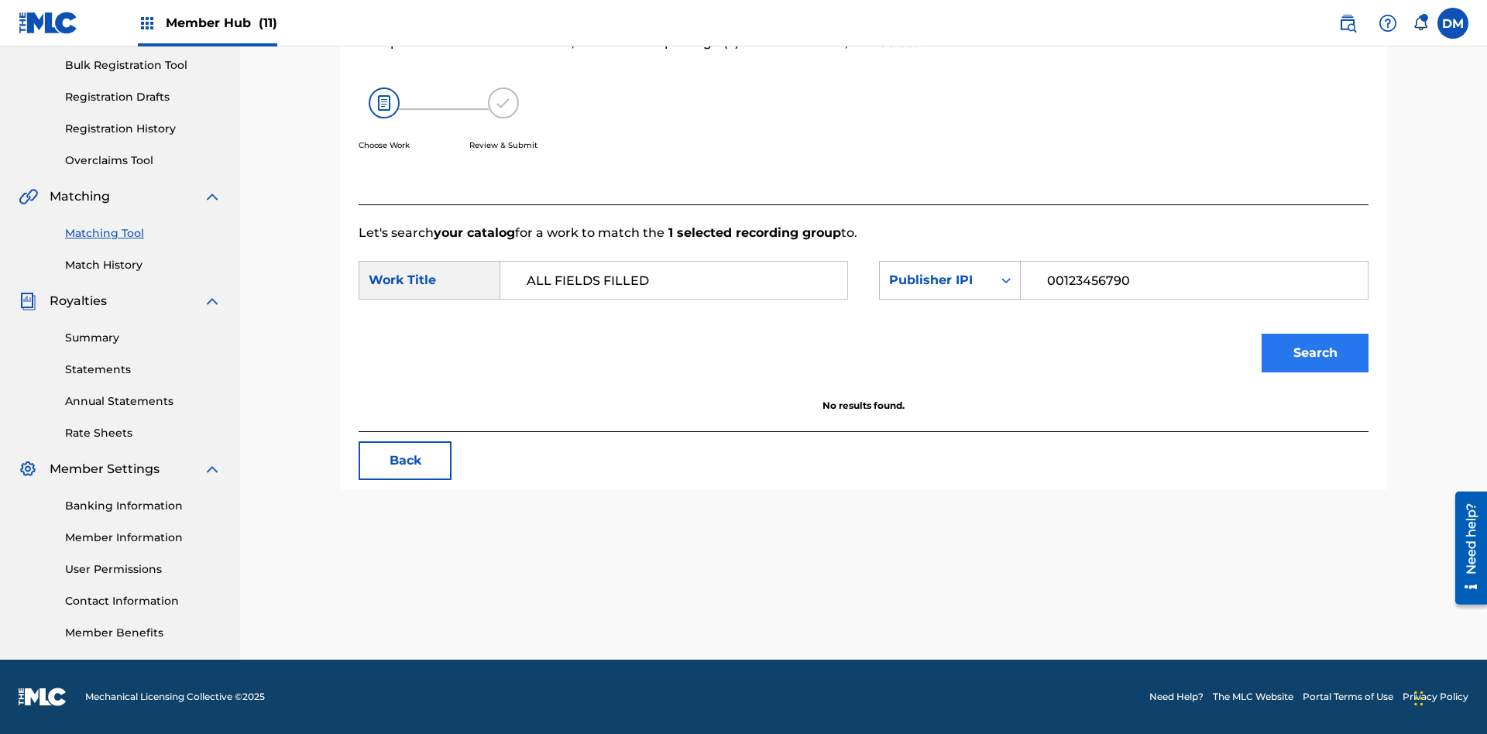
type input "00123456790"
click at [1315, 353] on button "Search" at bounding box center [1315, 353] width 107 height 39
click at [1194, 280] on input "00123456790" at bounding box center [1194, 280] width 321 height 37
click at [950, 280] on div "Publisher IPI" at bounding box center [936, 280] width 94 height 19
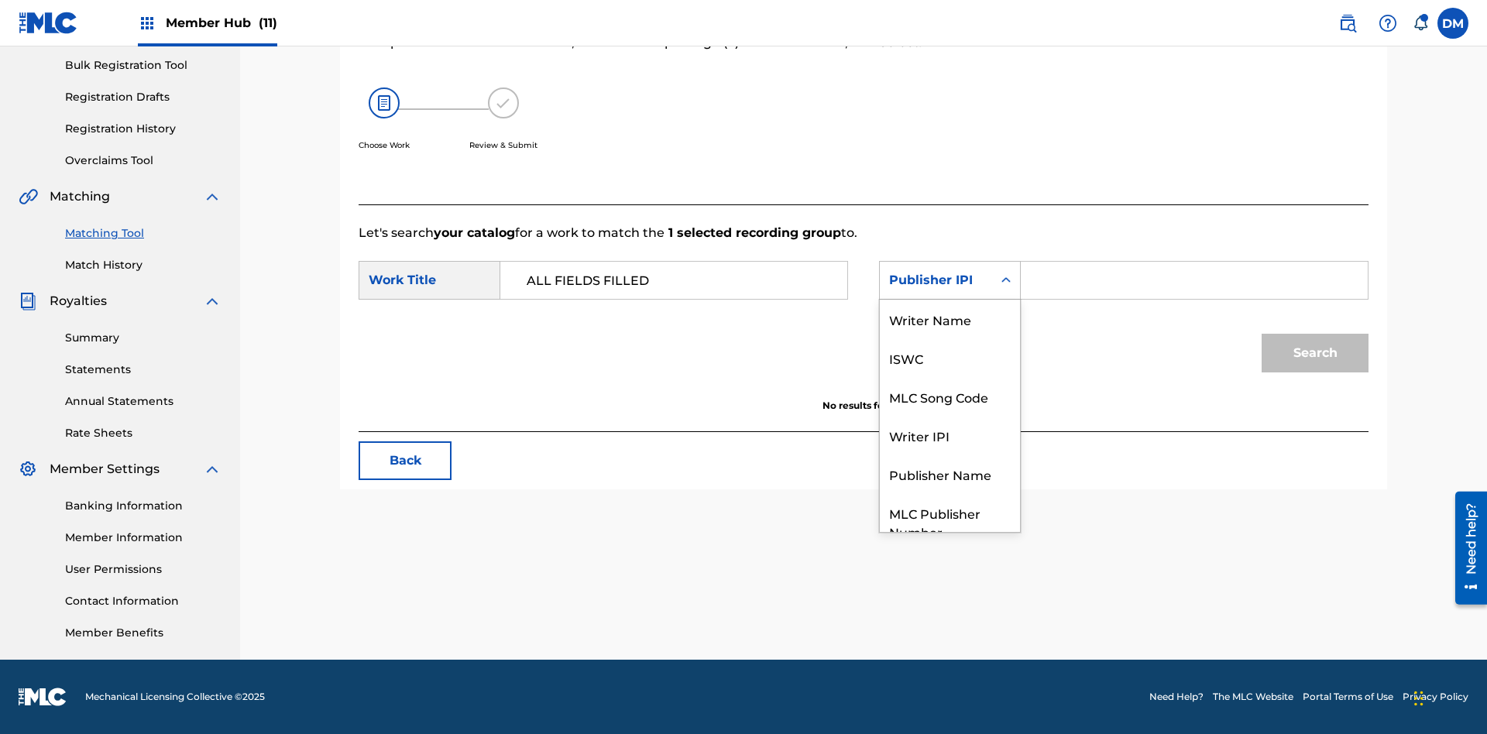
click at [950, 493] on div "MLC Publisher Number" at bounding box center [950, 521] width 140 height 57
click at [1315, 353] on button "Search" at bounding box center [1315, 353] width 107 height 39
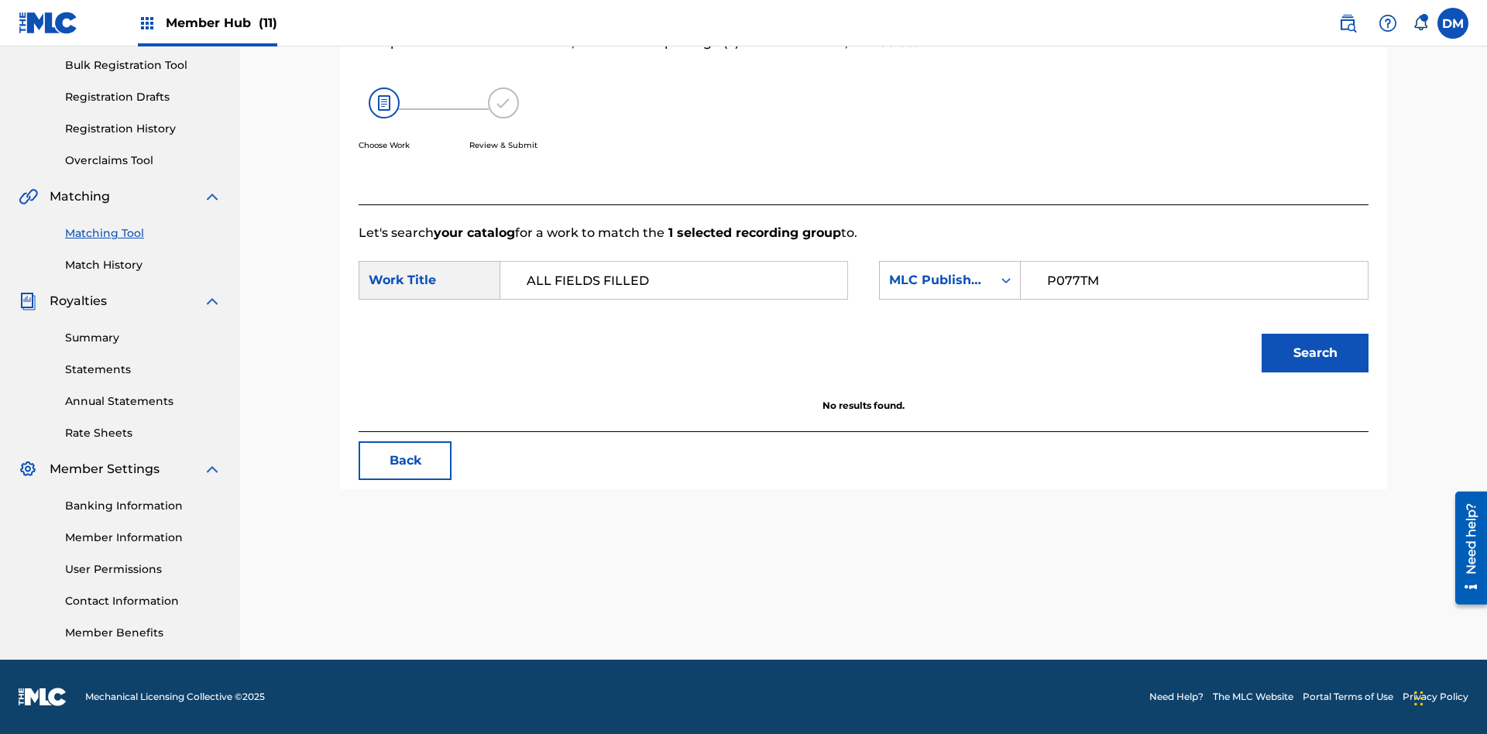
click at [1194, 280] on input "P077TM" at bounding box center [1194, 280] width 321 height 37
